Goal: Transaction & Acquisition: Obtain resource

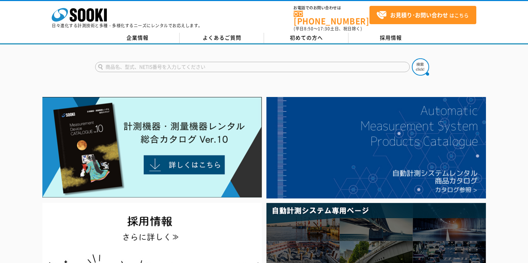
click at [244, 65] on input "text" at bounding box center [252, 67] width 315 height 10
paste input "BS670M"
type input "BS670M"
click at [417, 59] on img at bounding box center [420, 66] width 17 height 17
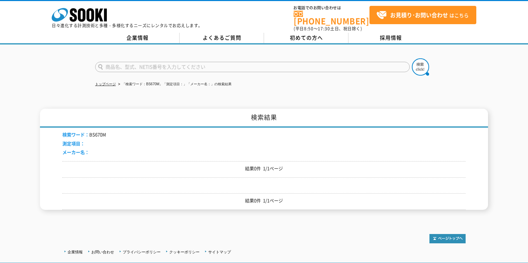
click at [51, 75] on div "トップページ 「検索ワード：BS670M」「測定項目：」「メーカー名：」の検索結果 検索結果 検索ワード： BS670M 測定項目： メーカー名： 結果0件 …" at bounding box center [264, 131] width 528 height 175
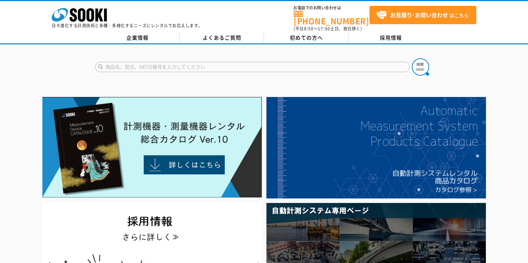
click at [186, 64] on input "text" at bounding box center [252, 67] width 315 height 10
type input "商品名、型式、NETIS番号を入力してください"
click at [165, 33] on link "企業情報" at bounding box center [137, 38] width 84 height 10
click at [210, 62] on input "text" at bounding box center [252, 67] width 315 height 10
type input "商品名、型式、NETIS番号を入力してください"
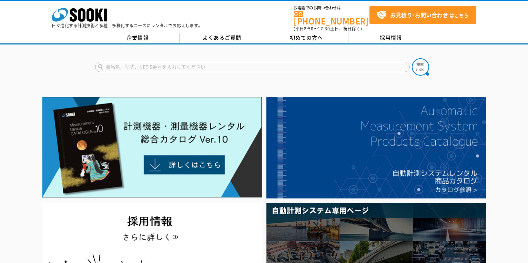
paste input "鉛蓄電池用充電器"
click at [120, 63] on input "鉛蓄電池用充電器" at bounding box center [252, 67] width 315 height 10
type input "鉛蓄電池用充電器"
click at [417, 65] on img at bounding box center [420, 66] width 17 height 17
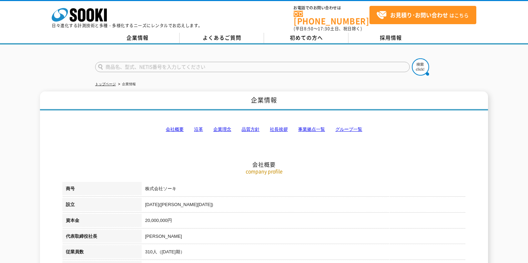
click at [348, 126] on link "グループ一覧" at bounding box center [348, 128] width 27 height 5
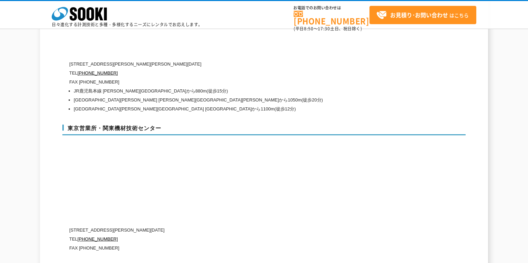
scroll to position [2803, 0]
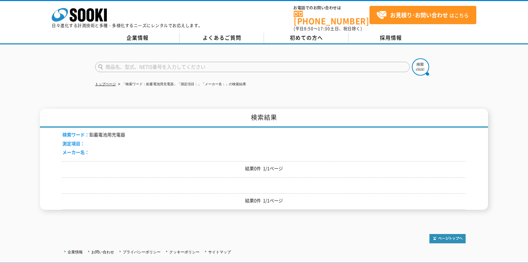
click at [142, 65] on input "text" at bounding box center [252, 67] width 315 height 10
paste input "BS670M"
type input "BS670M"
click at [421, 63] on img at bounding box center [420, 66] width 17 height 17
click at [367, 123] on h1 "検索結果" at bounding box center [264, 118] width 448 height 19
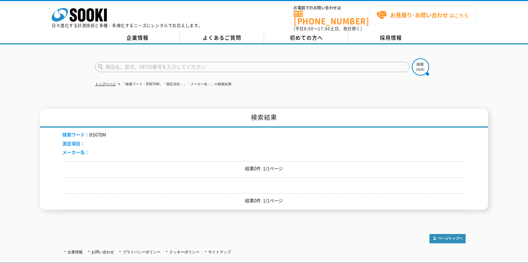
click at [394, 17] on strong "お見積り･お問い合わせ" at bounding box center [419, 15] width 58 height 8
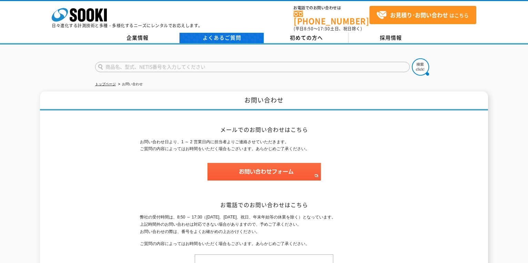
click at [236, 33] on link "よくあるご質問" at bounding box center [222, 38] width 84 height 10
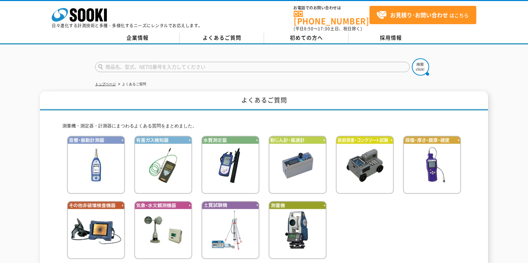
click at [112, 62] on input "text" at bounding box center [252, 67] width 315 height 10
type input "鉛蓄電池"
click at [412, 58] on button at bounding box center [420, 66] width 17 height 17
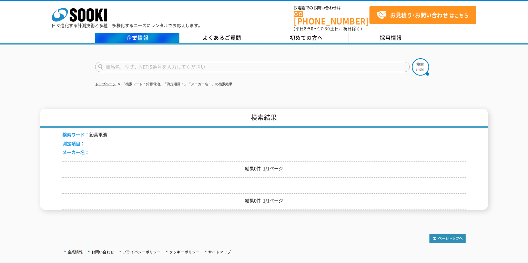
click at [171, 34] on link "企業情報" at bounding box center [137, 38] width 84 height 10
